Goal: Find specific page/section: Find specific page/section

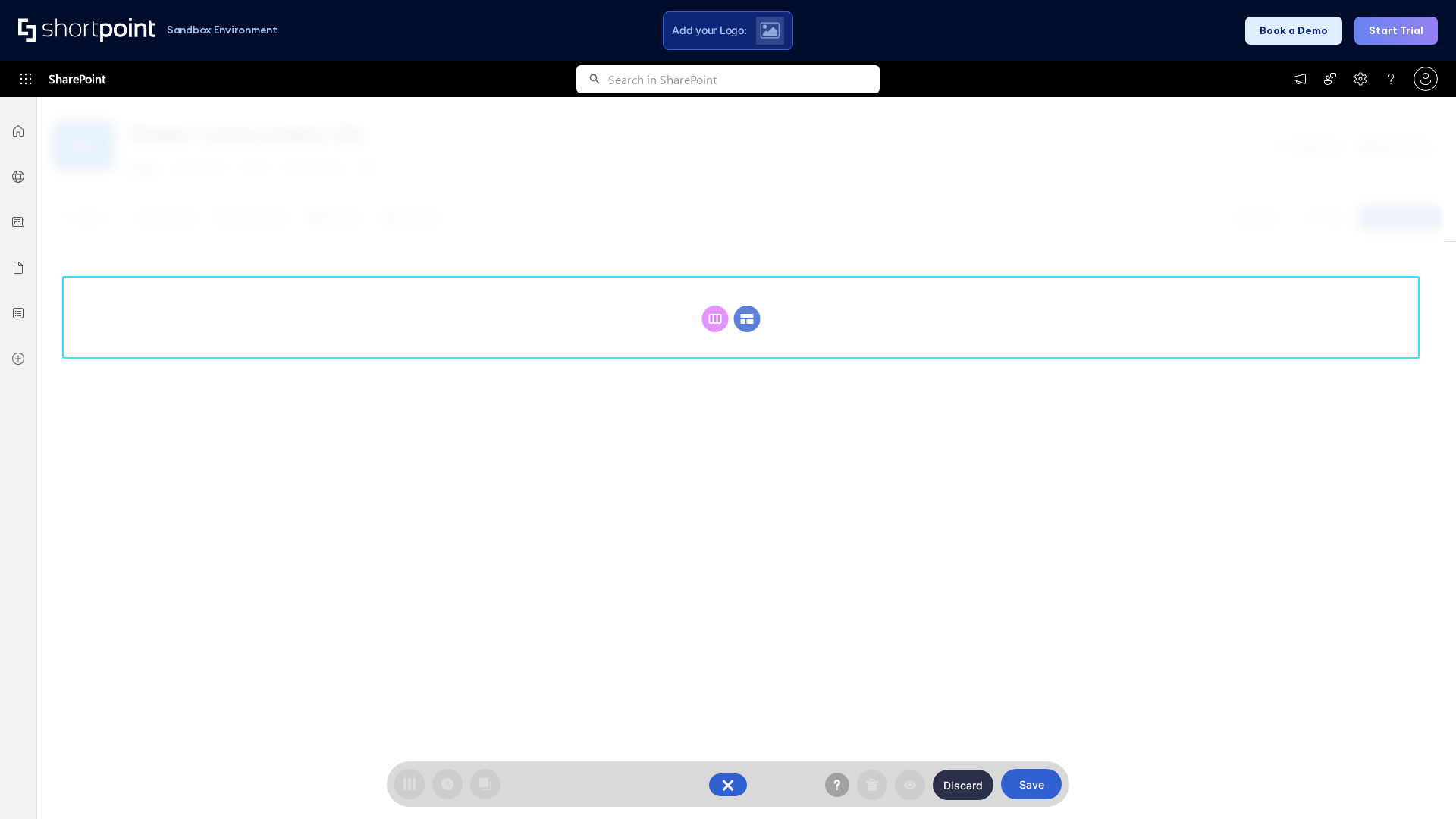
click at [747, 305] on circle at bounding box center [747, 318] width 26 height 26
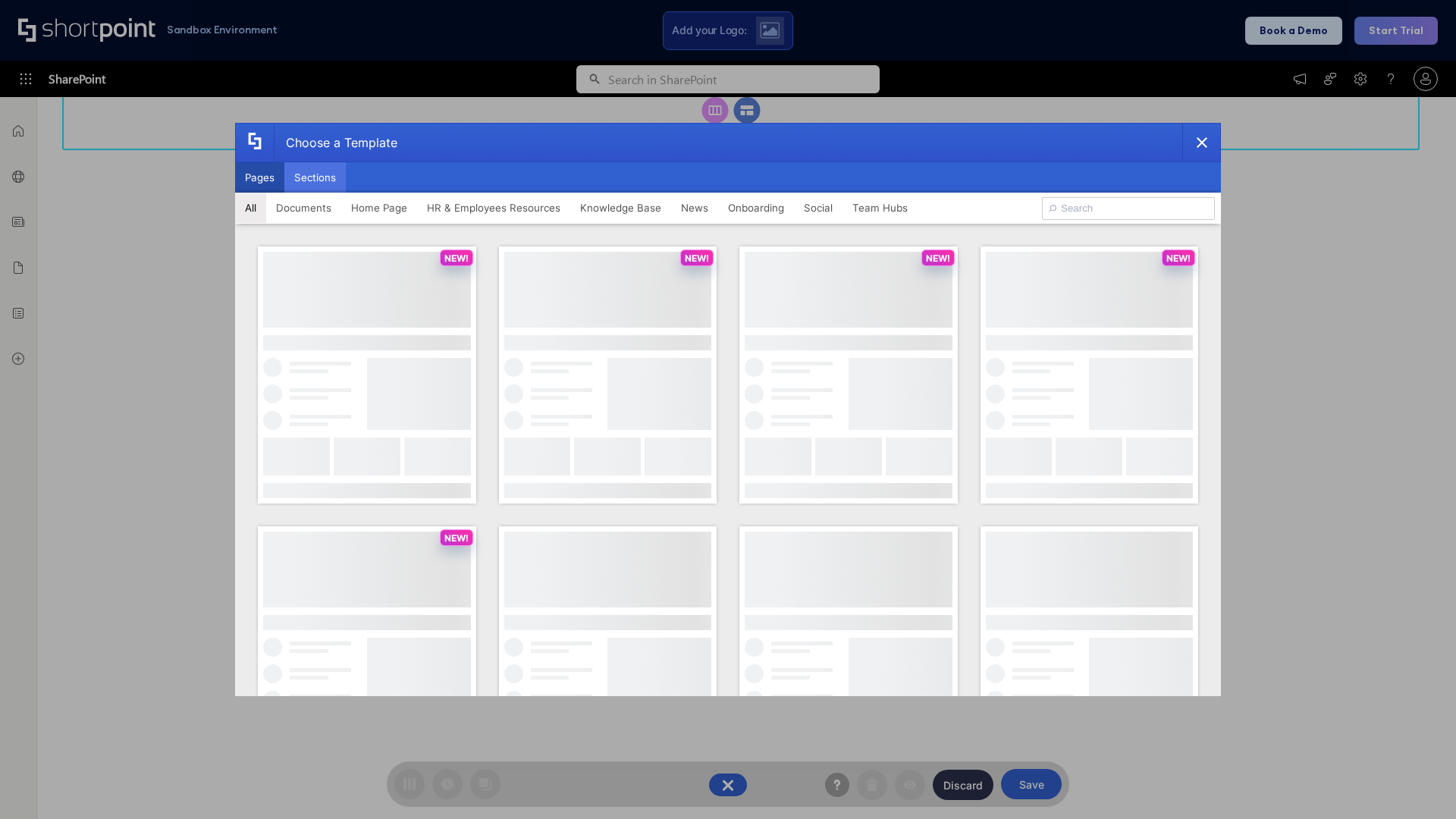
click at [315, 178] on button "Sections" at bounding box center [316, 177] width 62 height 30
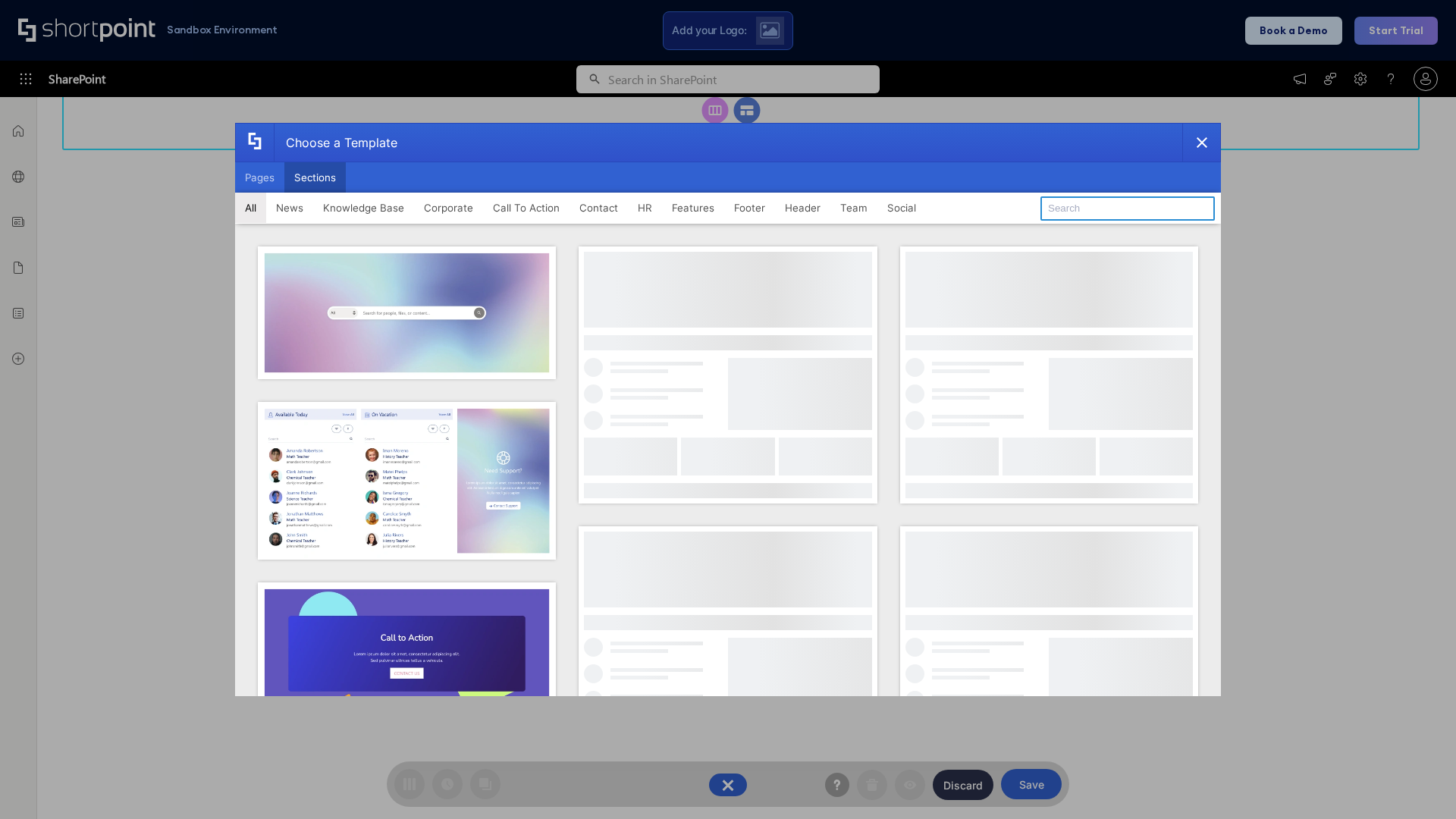
type input "Company News"
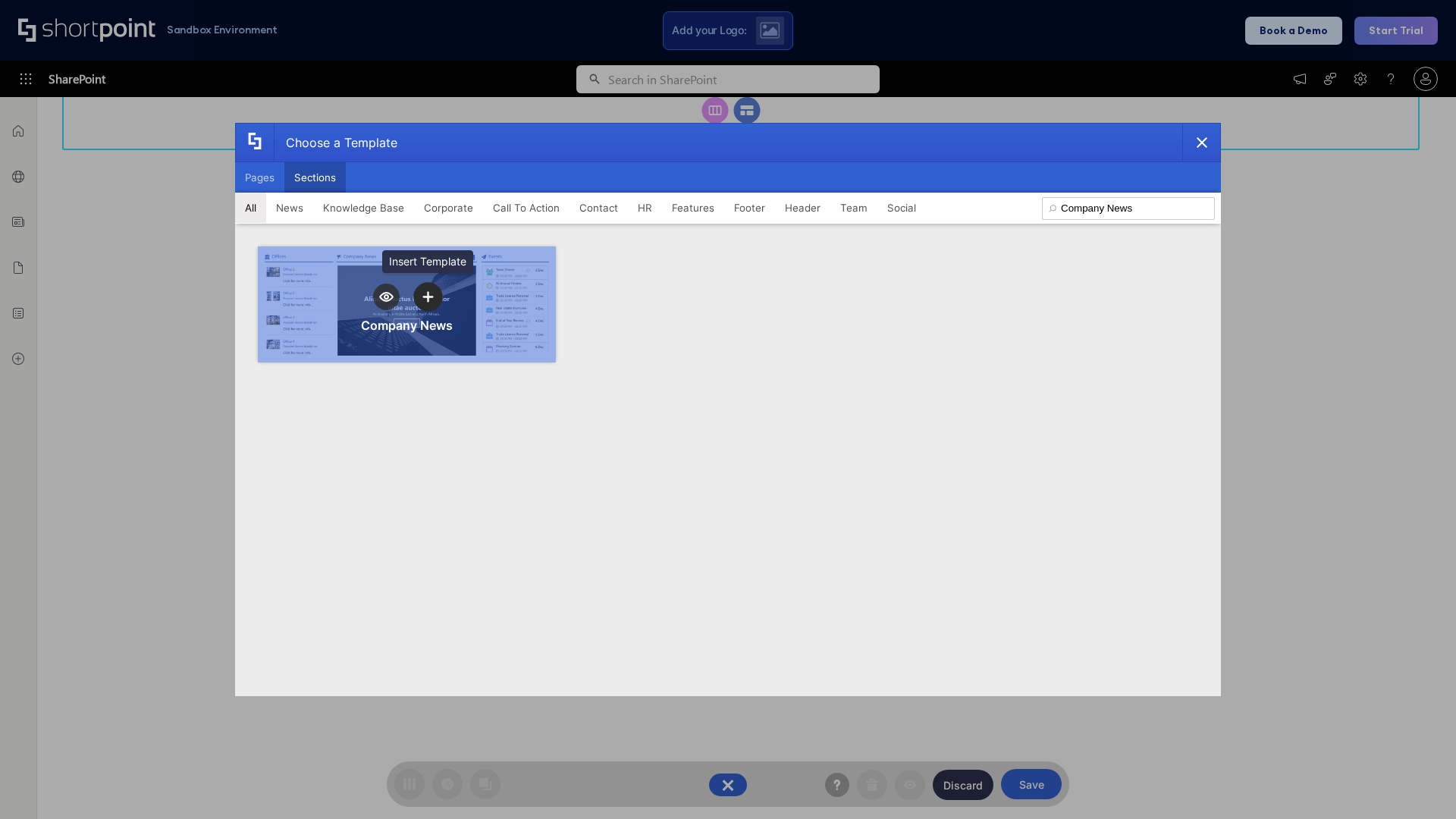
click at [428, 297] on icon "template selector" at bounding box center [427, 296] width 10 height 10
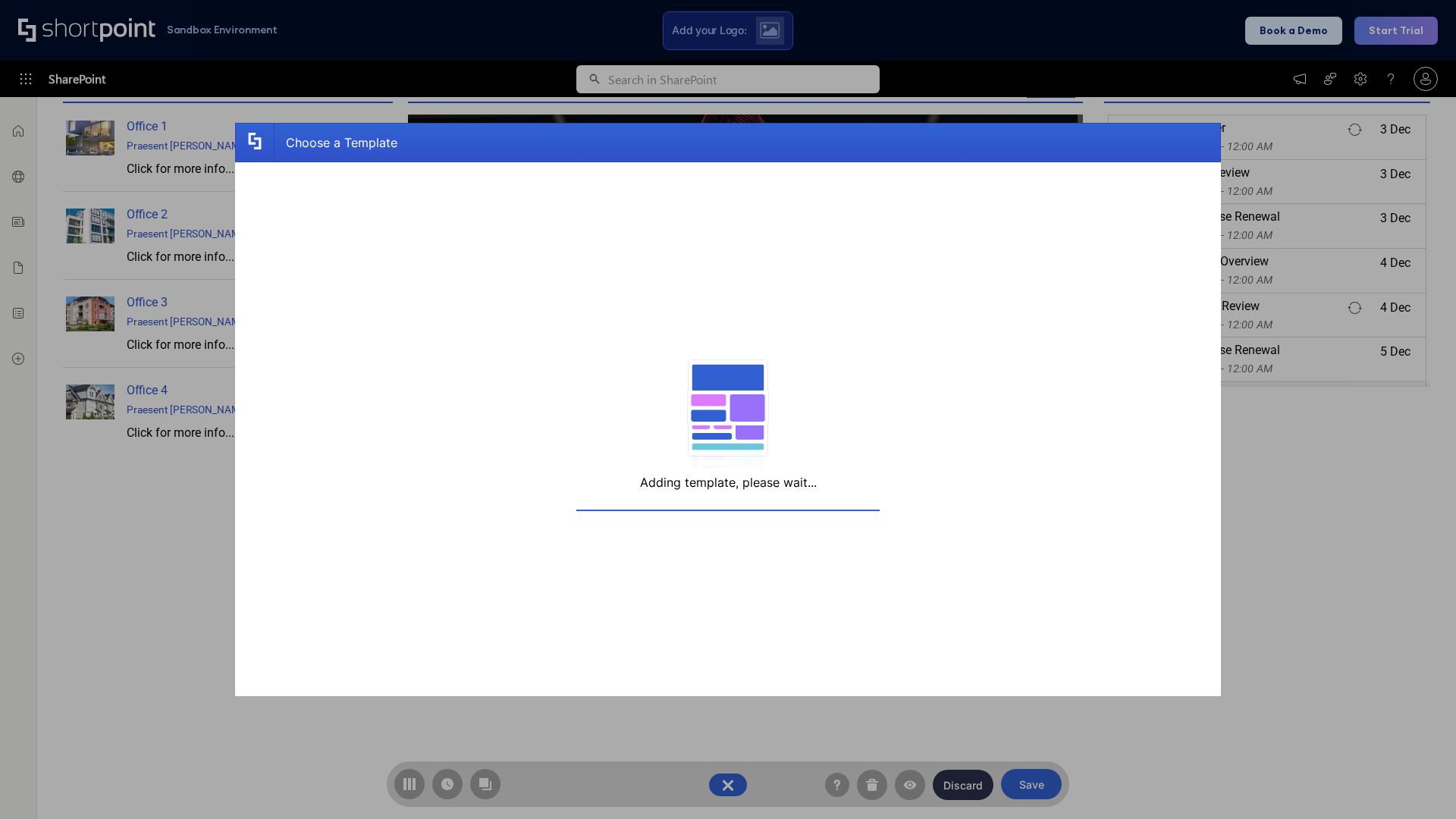
scroll to position [241, 0]
